Goal: Task Accomplishment & Management: Complete application form

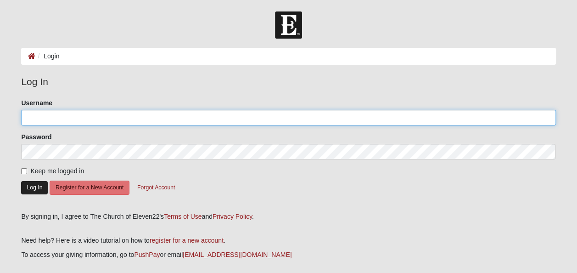
type input "jamie.smith@dhg.com"
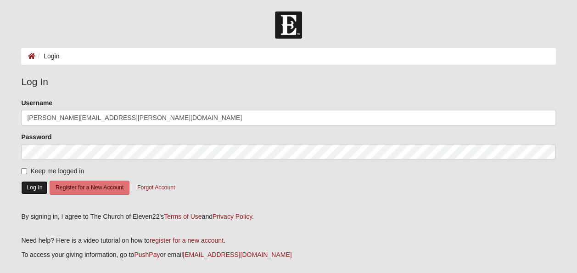
click at [42, 184] on button "Log In" at bounding box center [34, 187] width 27 height 13
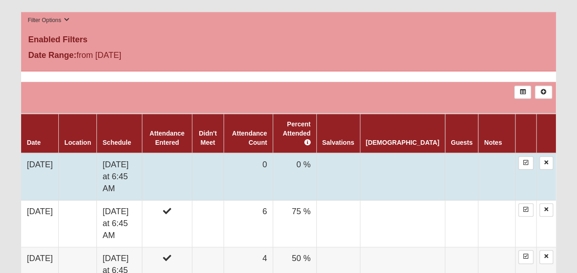
scroll to position [459, 0]
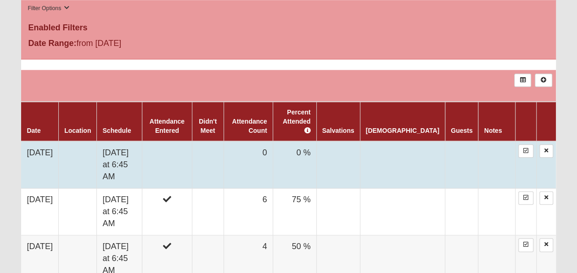
click at [55, 141] on td "[DATE]" at bounding box center [39, 164] width 37 height 47
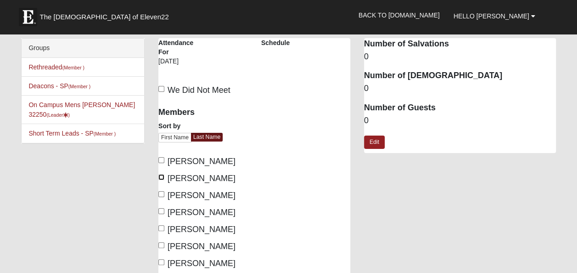
click at [160, 178] on input "[PERSON_NAME]" at bounding box center [161, 177] width 6 height 6
checkbox input "true"
click at [162, 192] on input "[PERSON_NAME]" at bounding box center [161, 194] width 6 height 6
checkbox input "true"
click at [161, 226] on input "[PERSON_NAME]" at bounding box center [161, 228] width 6 height 6
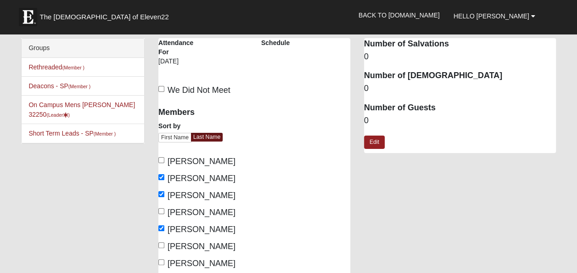
click at [158, 225] on div "Members Sort by First Name Last Name [PERSON_NAME], [PERSON_NAME], [PERSON_NAME…" at bounding box center [202, 203] width 103 height 204
click at [162, 227] on input "[PERSON_NAME]" at bounding box center [161, 228] width 6 height 6
checkbox input "false"
click at [161, 244] on input "[PERSON_NAME]" at bounding box center [161, 245] width 6 height 6
checkbox input "true"
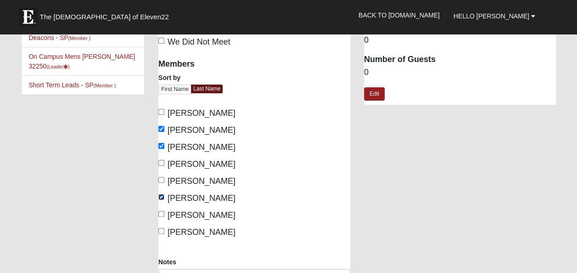
scroll to position [92, 0]
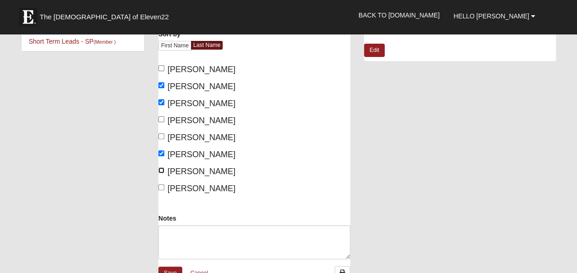
click at [162, 171] on input "[PERSON_NAME]" at bounding box center [161, 170] width 6 height 6
checkbox input "true"
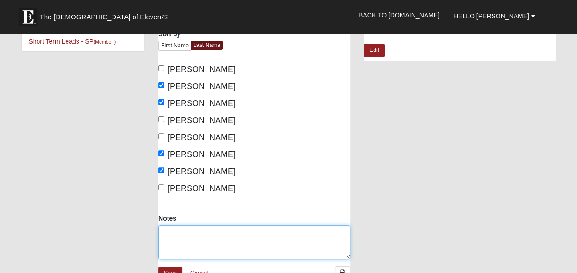
click at [188, 230] on textarea "Notes" at bounding box center [254, 242] width 192 height 34
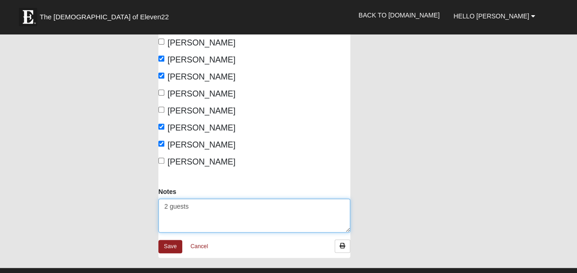
scroll to position [138, 0]
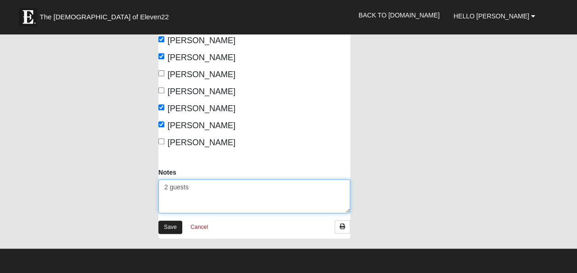
type textarea "2 guests"
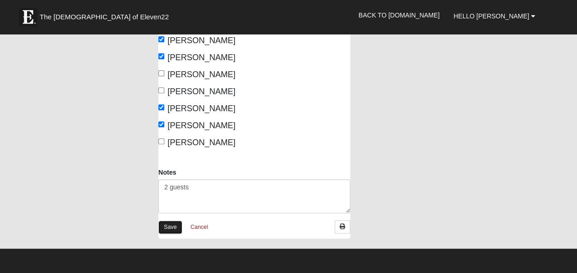
click at [171, 226] on link "Save" at bounding box center [170, 226] width 24 height 13
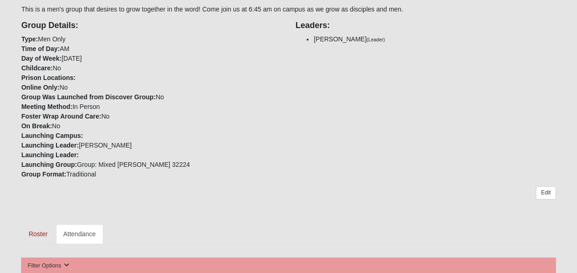
scroll to position [138, 0]
